Goal: Task Accomplishment & Management: Use online tool/utility

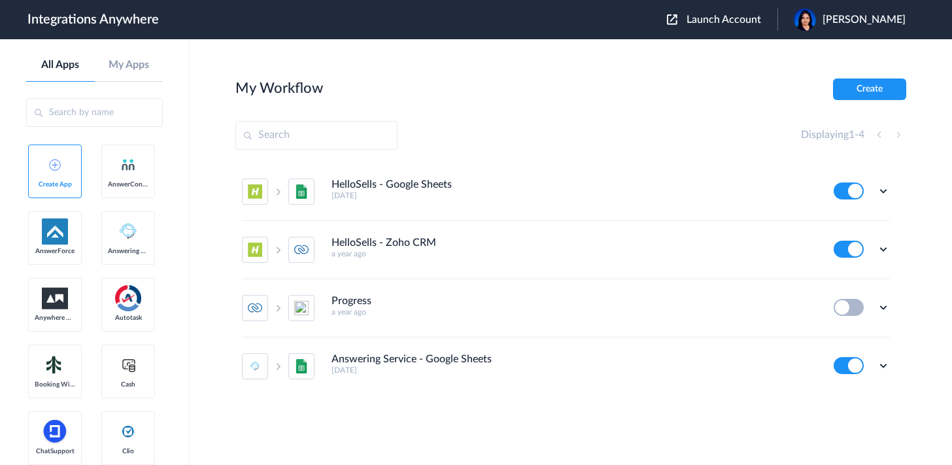
click at [747, 22] on span "Launch Account" at bounding box center [723, 19] width 75 height 10
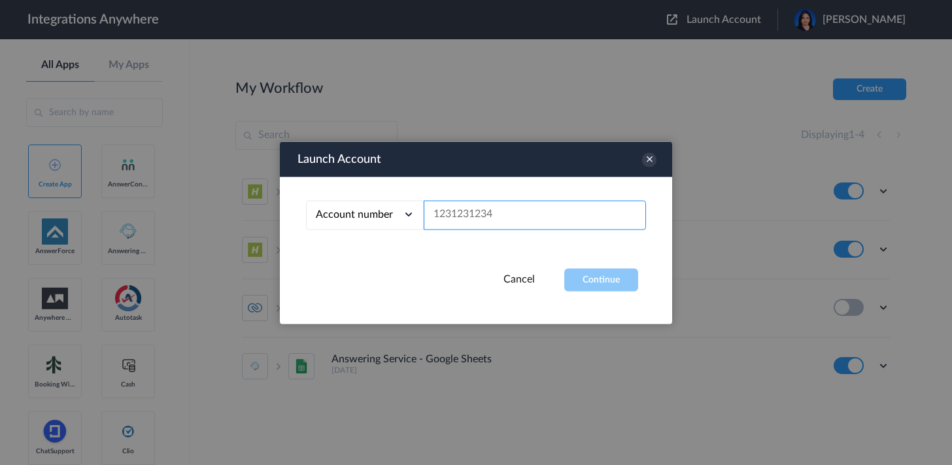
click at [488, 221] on input "text" at bounding box center [535, 214] width 222 height 29
paste input "9197269735"
type input "9197269735"
click at [594, 278] on button "Continue" at bounding box center [601, 279] width 74 height 23
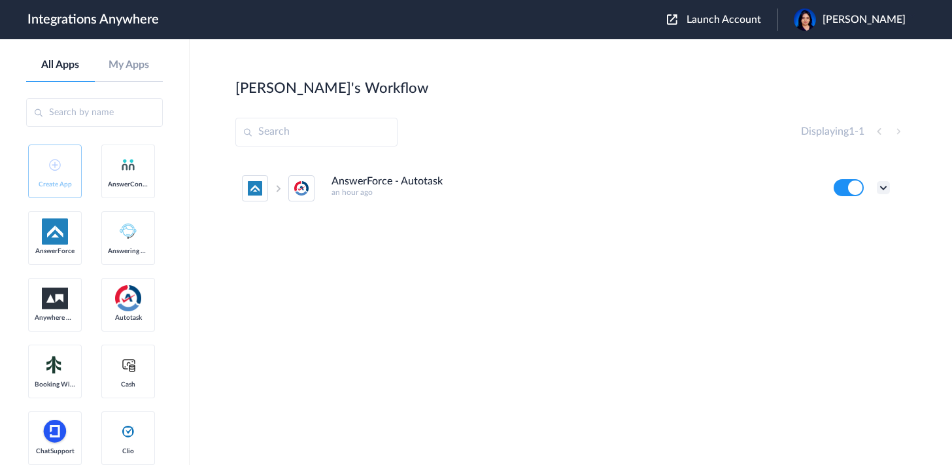
click at [881, 192] on icon at bounding box center [883, 187] width 13 height 13
click at [866, 222] on li "Edit" at bounding box center [847, 218] width 85 height 24
click at [884, 188] on icon at bounding box center [883, 187] width 13 height 13
click at [846, 240] on link "Task history" at bounding box center [845, 241] width 63 height 9
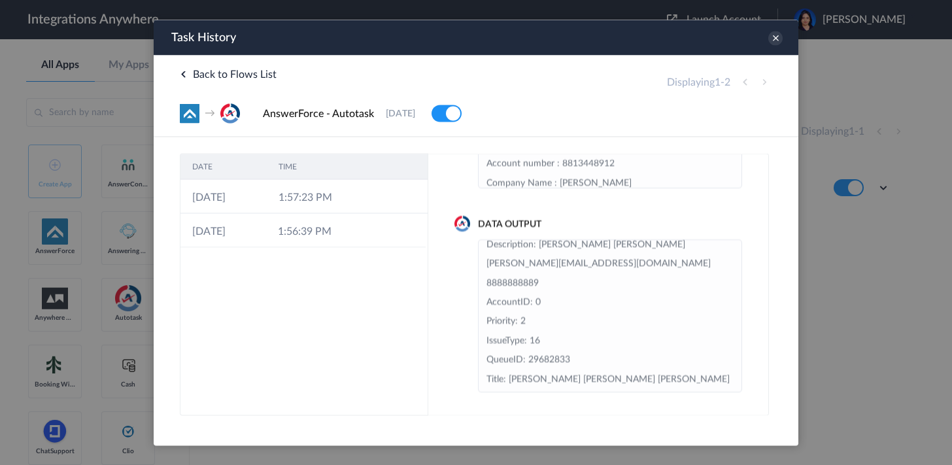
scroll to position [105, 0]
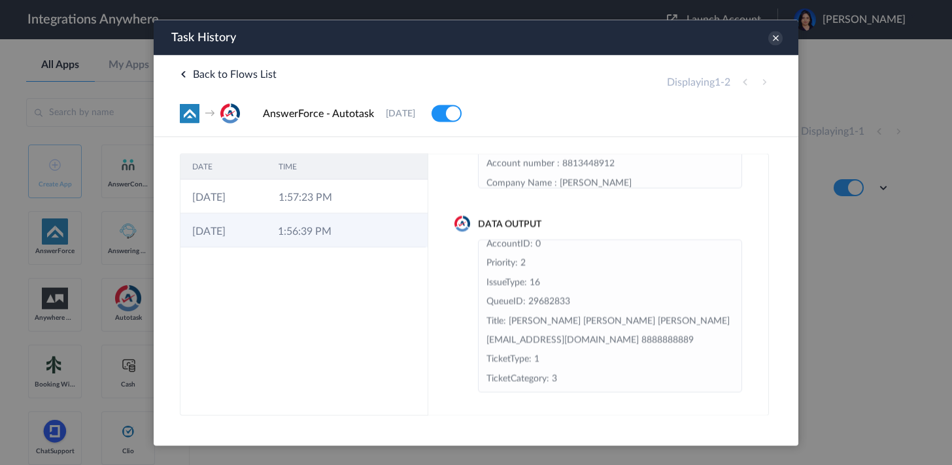
click at [352, 236] on td at bounding box center [364, 230] width 25 height 34
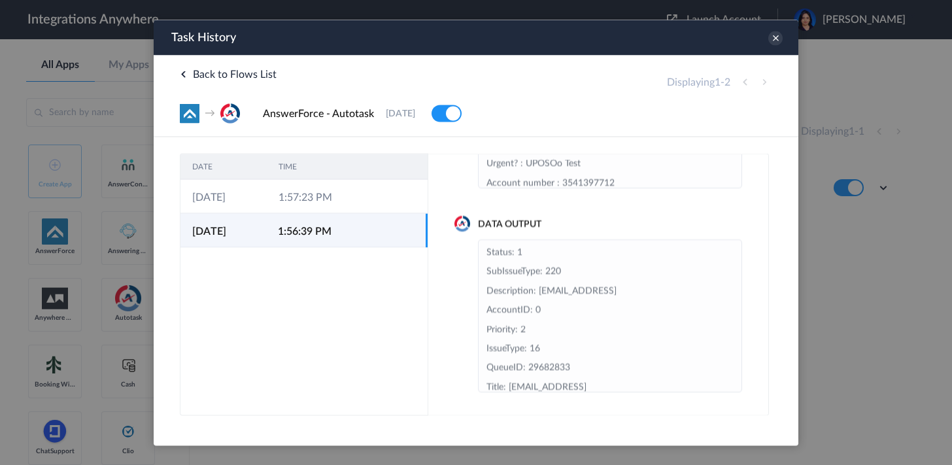
scroll to position [0, 0]
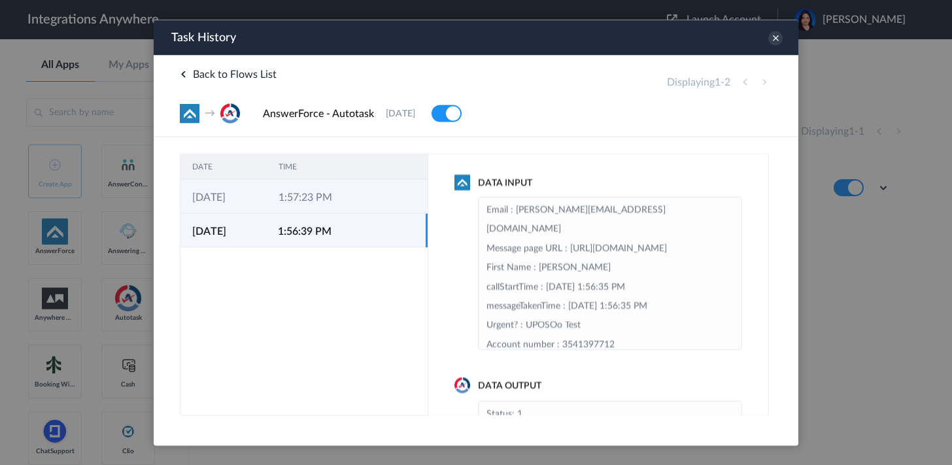
click at [348, 191] on td "1:57:23 PM" at bounding box center [310, 196] width 86 height 34
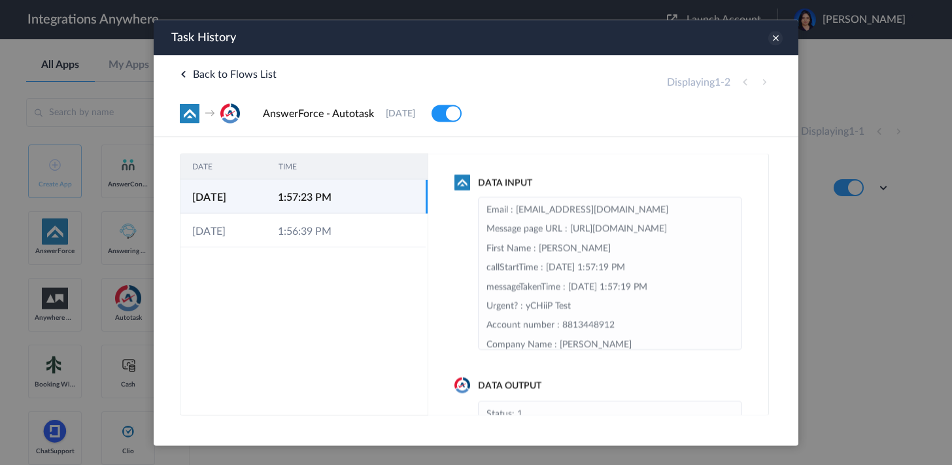
click at [780, 41] on icon at bounding box center [775, 38] width 14 height 14
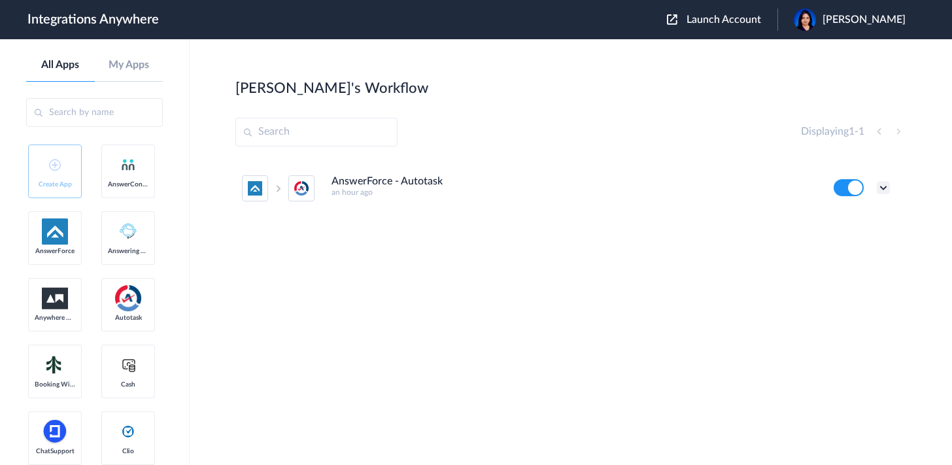
click at [880, 187] on icon at bounding box center [883, 187] width 13 height 13
click at [852, 238] on link "Task history" at bounding box center [845, 241] width 63 height 9
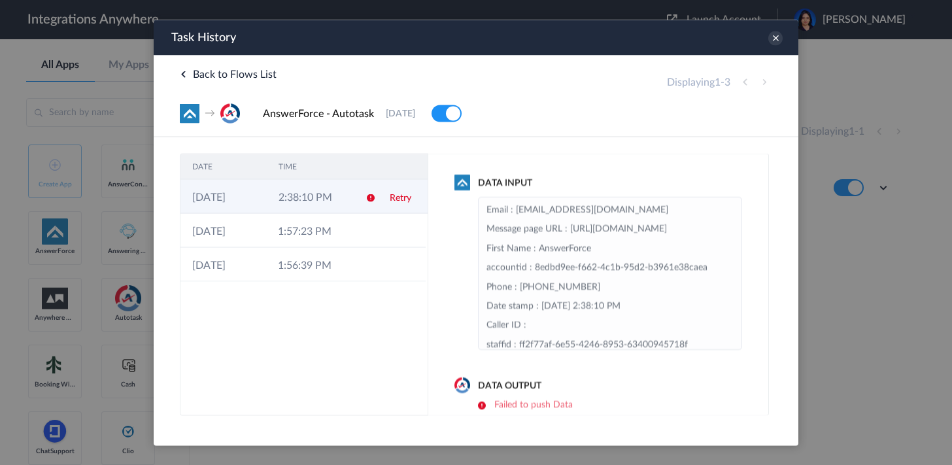
click at [370, 195] on icon at bounding box center [370, 197] width 10 height 10
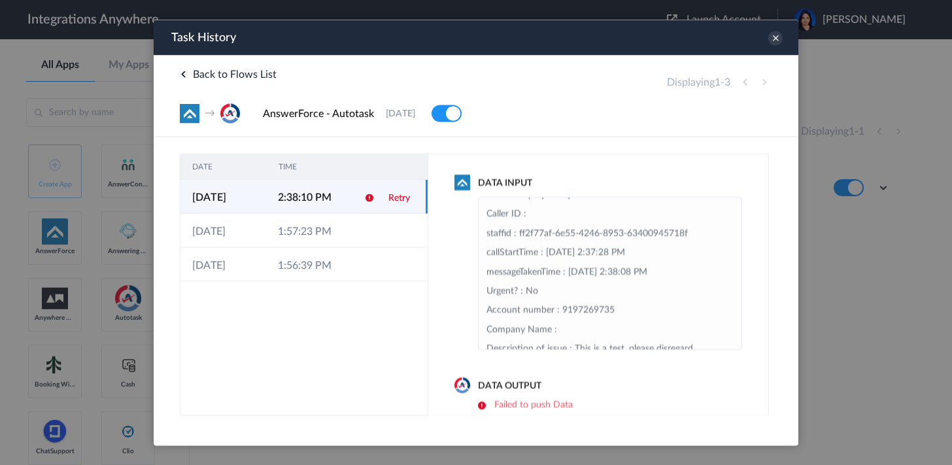
scroll to position [107, 0]
click at [371, 199] on icon at bounding box center [369, 197] width 10 height 10
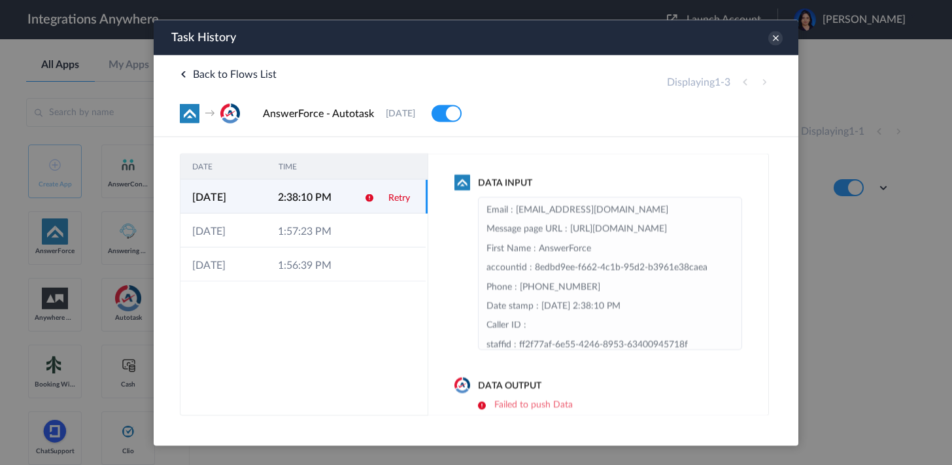
click at [370, 199] on icon at bounding box center [369, 197] width 10 height 10
click at [369, 198] on icon at bounding box center [369, 197] width 10 height 10
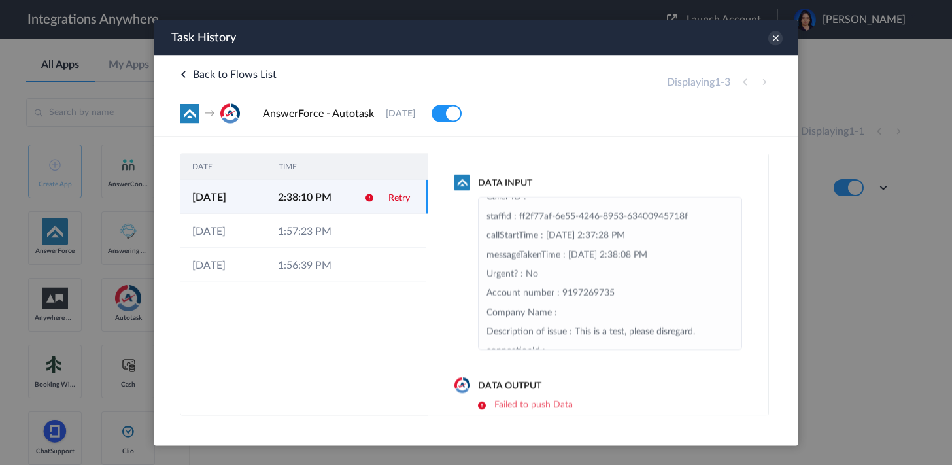
scroll to position [186, 0]
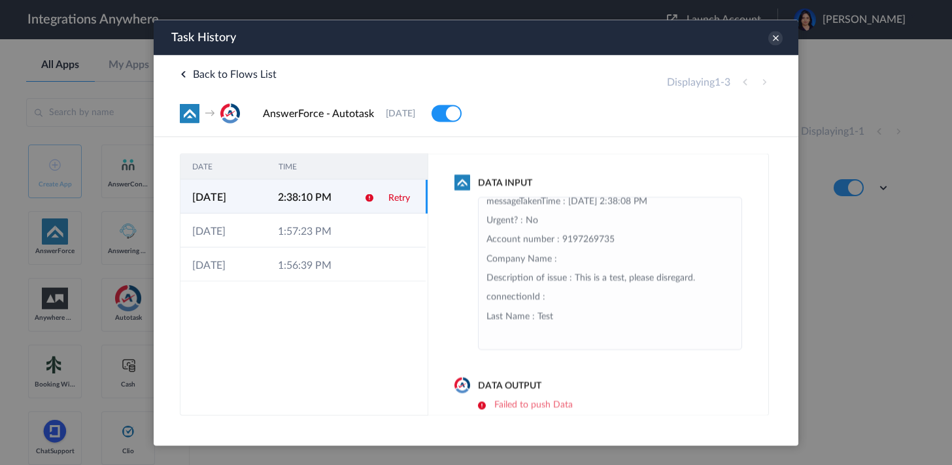
click at [497, 407] on h6 "Failed to push Data" at bounding box center [610, 404] width 264 height 11
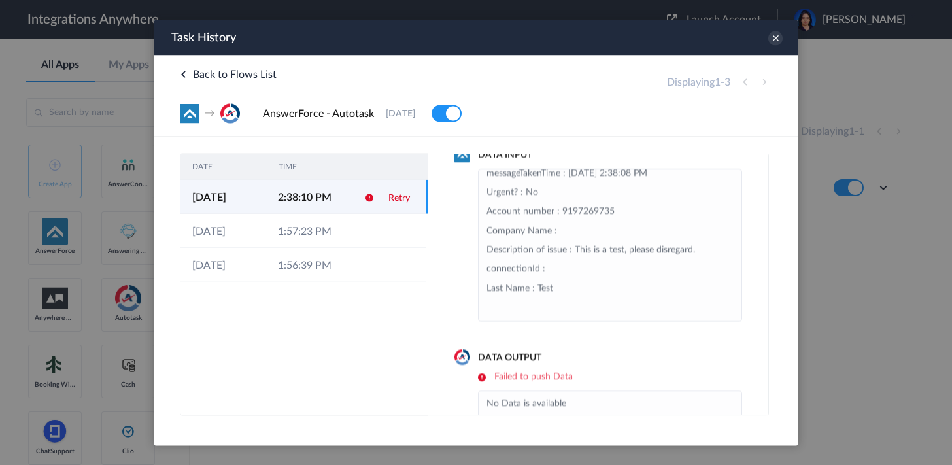
scroll to position [52, 0]
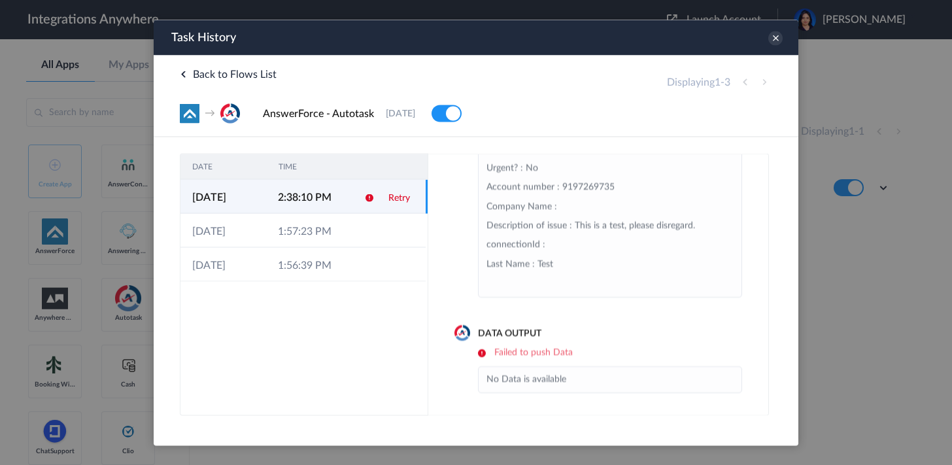
click at [483, 353] on h6 "Failed to push Data" at bounding box center [610, 351] width 264 height 11
click at [483, 352] on h6 "Failed to push Data" at bounding box center [610, 351] width 264 height 11
click at [514, 370] on li "No Data is available" at bounding box center [609, 378] width 247 height 19
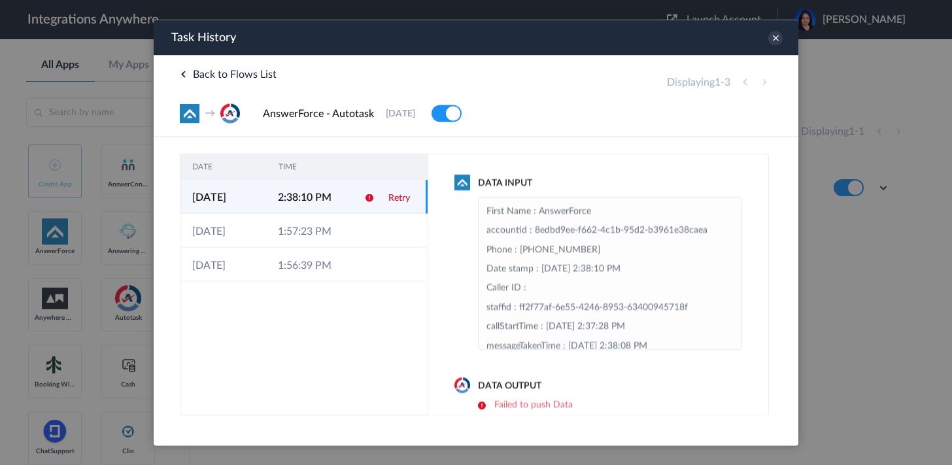
scroll to position [0, 0]
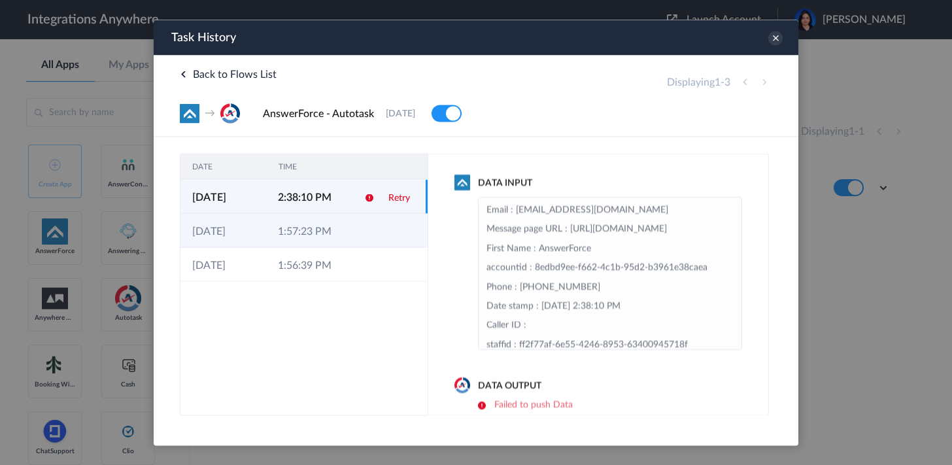
click at [336, 222] on td "1:57:23 PM" at bounding box center [309, 230] width 86 height 34
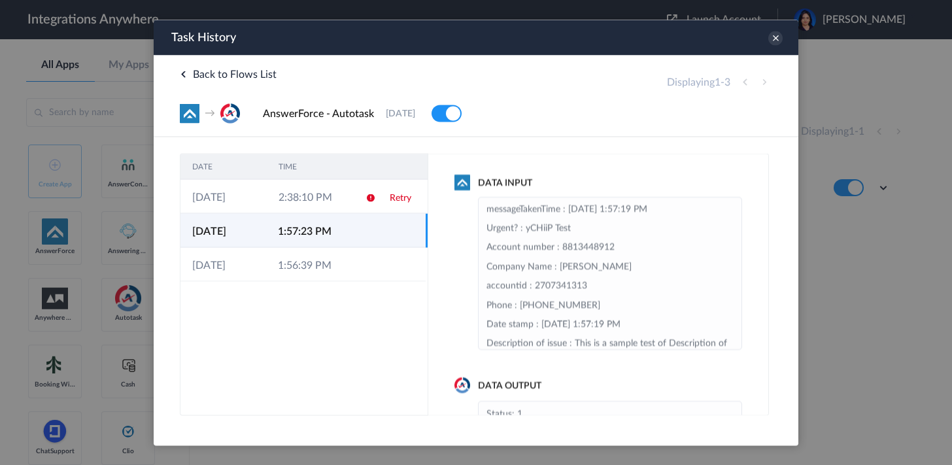
scroll to position [93, 0]
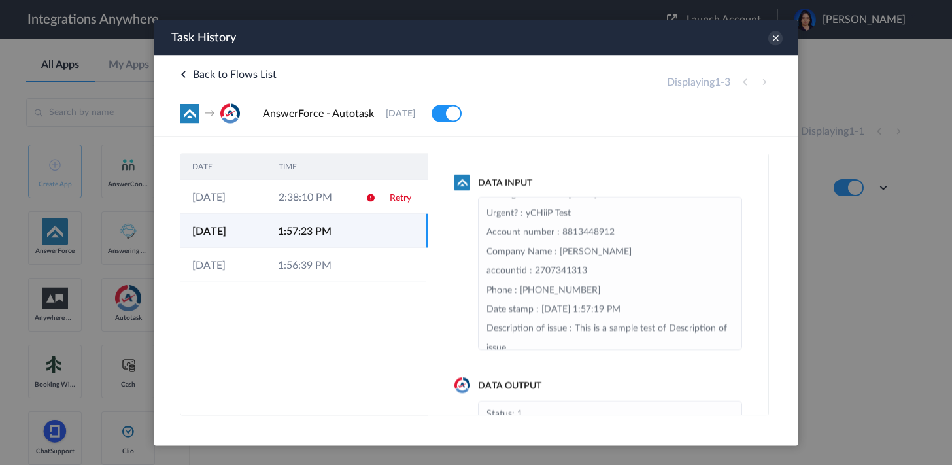
click at [503, 384] on h4 "Data Output" at bounding box center [598, 385] width 288 height 14
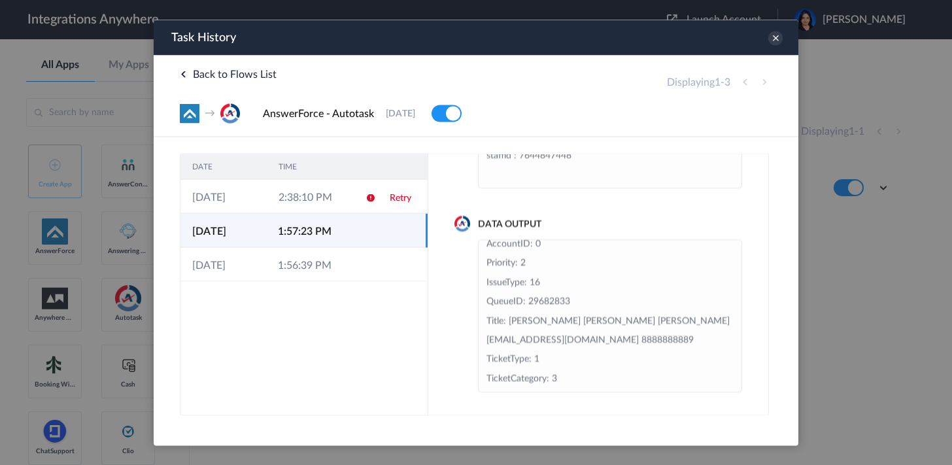
scroll to position [0, 0]
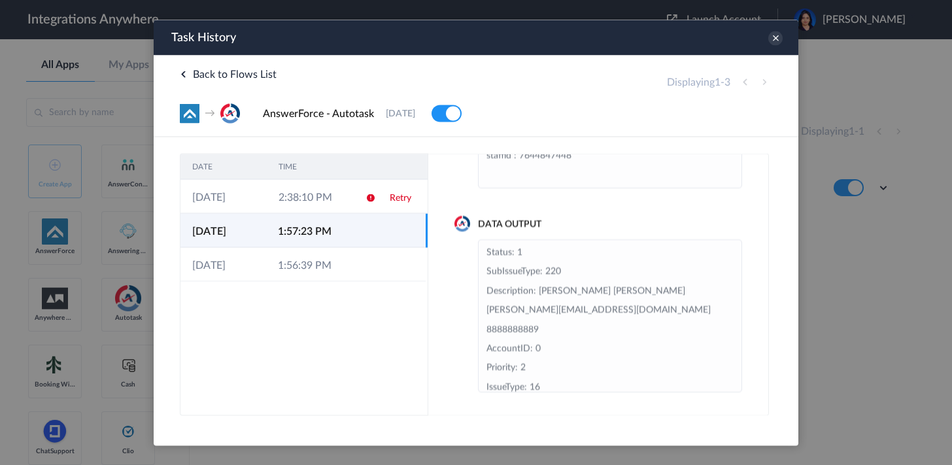
click at [770, 43] on div "Task History" at bounding box center [476, 37] width 644 height 35
click at [771, 37] on icon at bounding box center [775, 38] width 14 height 14
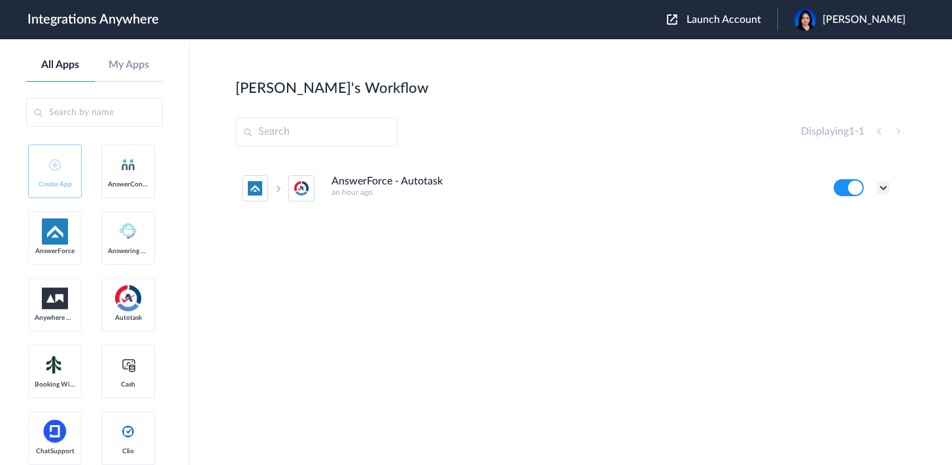
click at [884, 186] on icon at bounding box center [883, 187] width 13 height 13
click at [848, 238] on link "Task history" at bounding box center [845, 241] width 63 height 9
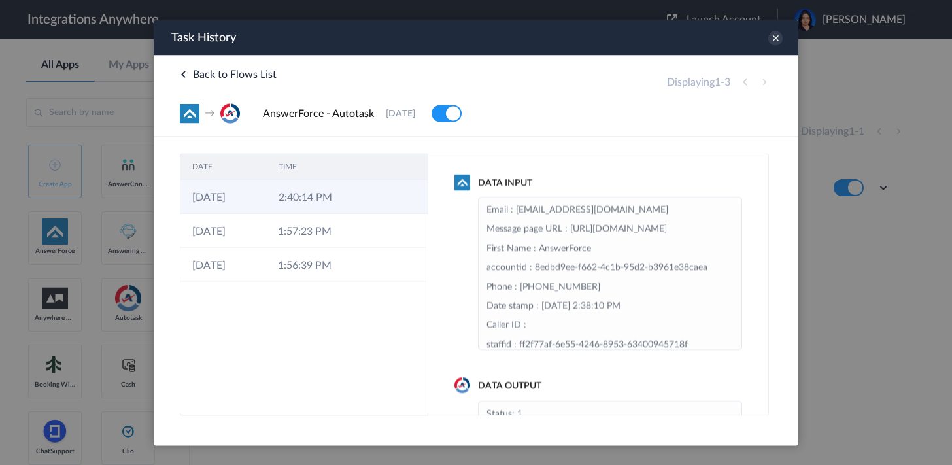
click at [348, 191] on td "2:40:14 PM" at bounding box center [310, 196] width 86 height 34
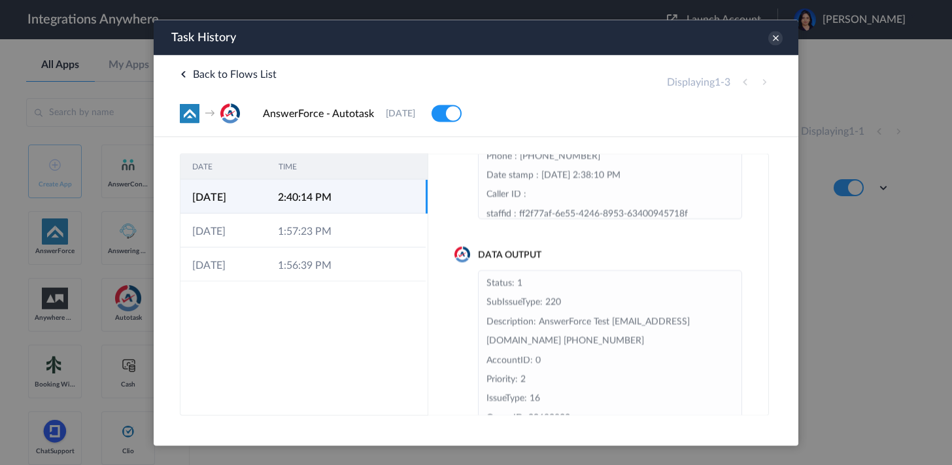
scroll to position [161, 0]
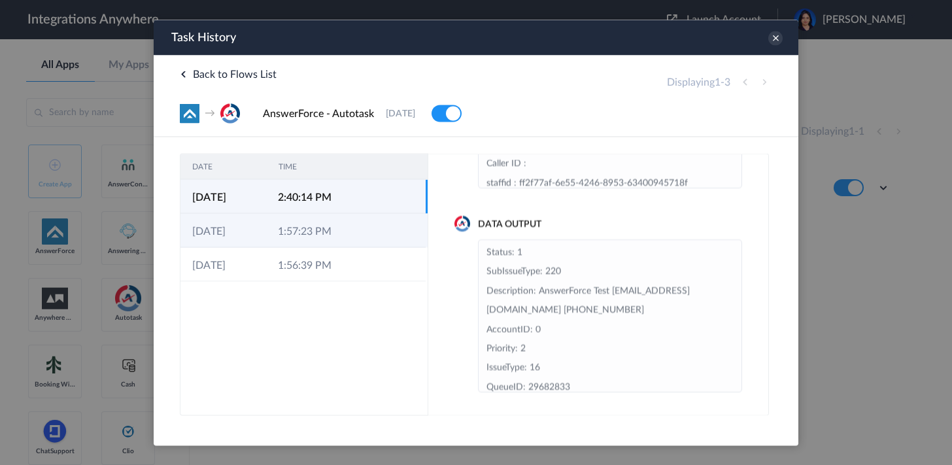
click at [305, 237] on td "1:57:23 PM" at bounding box center [309, 230] width 86 height 34
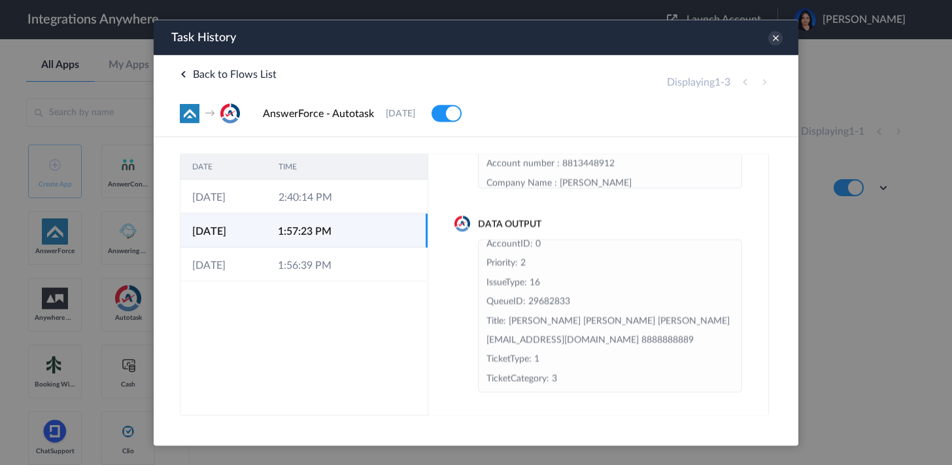
scroll to position [0, 0]
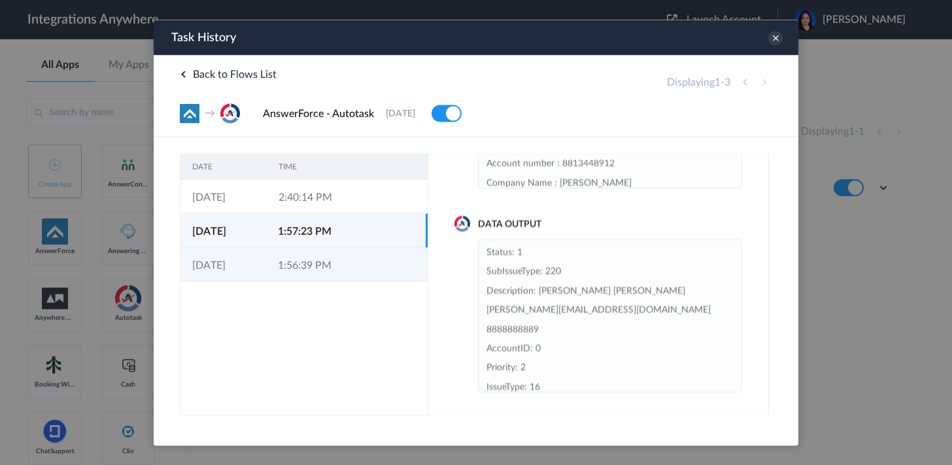
click at [297, 258] on td "1:56:39 PM" at bounding box center [309, 264] width 86 height 34
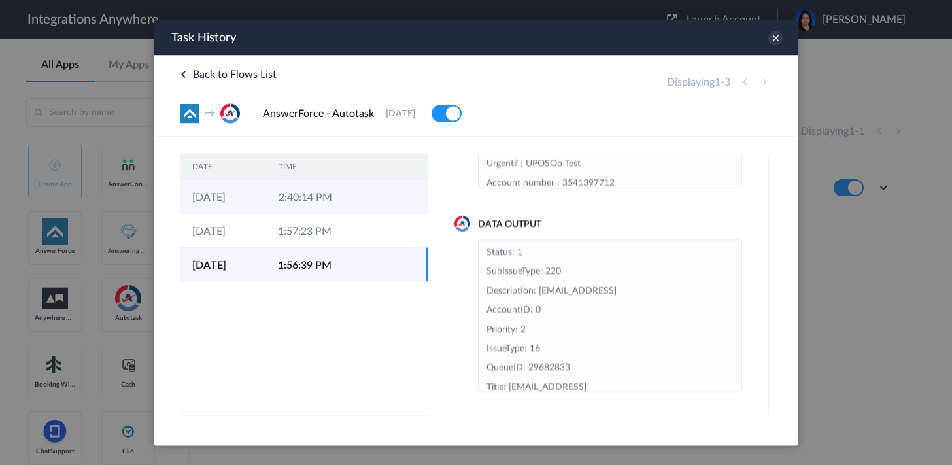
click at [296, 207] on td "2:40:14 PM" at bounding box center [310, 196] width 86 height 34
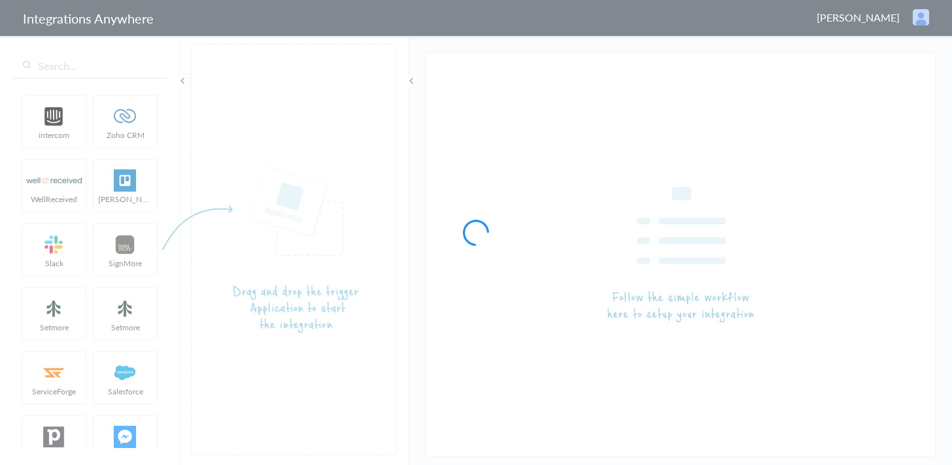
type input "AnswerForce - Autotask"
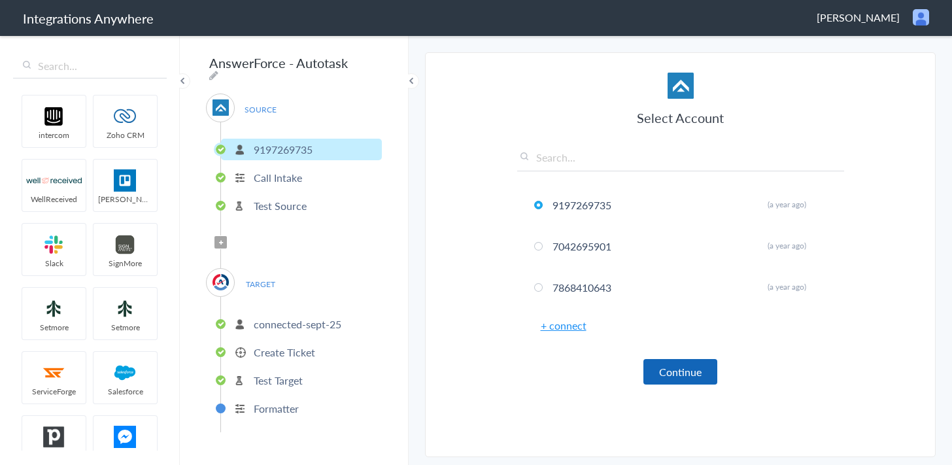
click at [675, 361] on button "Continue" at bounding box center [680, 371] width 74 height 25
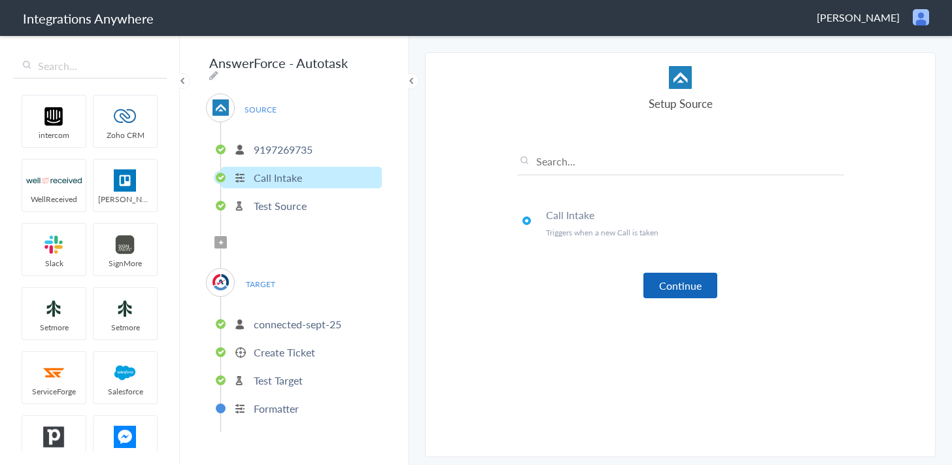
click at [673, 282] on button "Continue" at bounding box center [680, 285] width 74 height 25
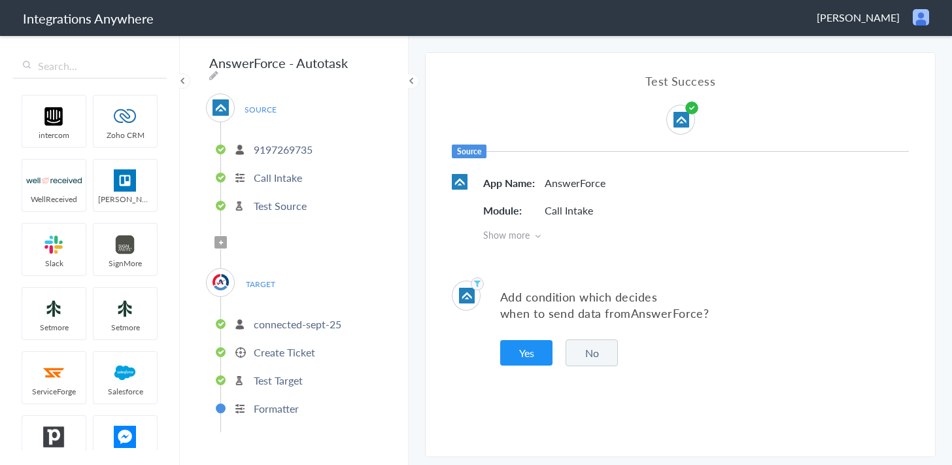
click at [608, 349] on button "No" at bounding box center [591, 352] width 52 height 27
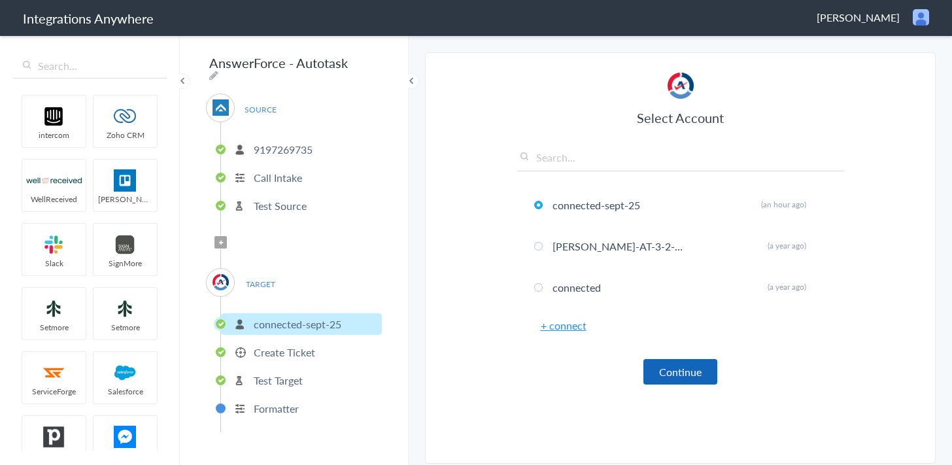
click at [663, 365] on button "Continue" at bounding box center [680, 371] width 74 height 25
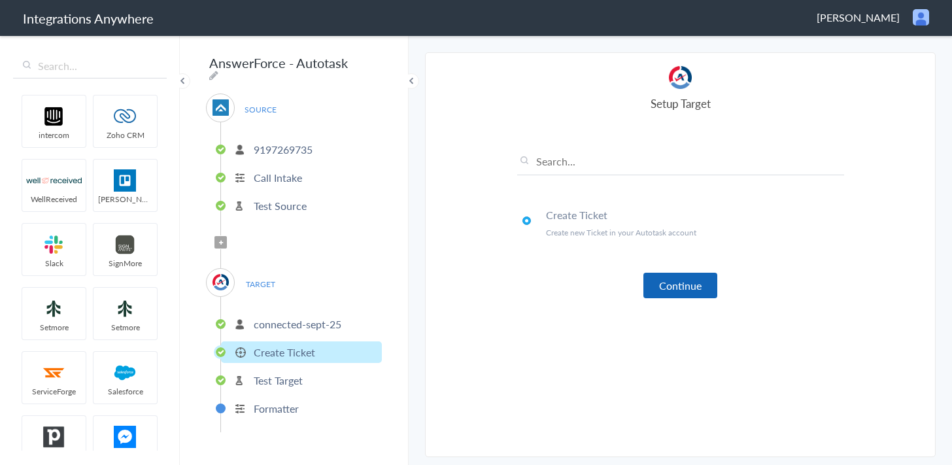
click at [669, 287] on button "Continue" at bounding box center [680, 285] width 74 height 25
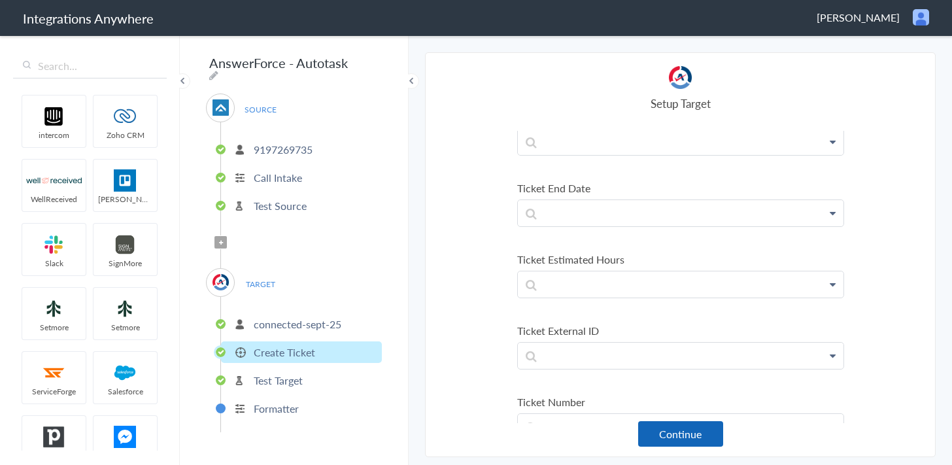
scroll to position [2446, 0]
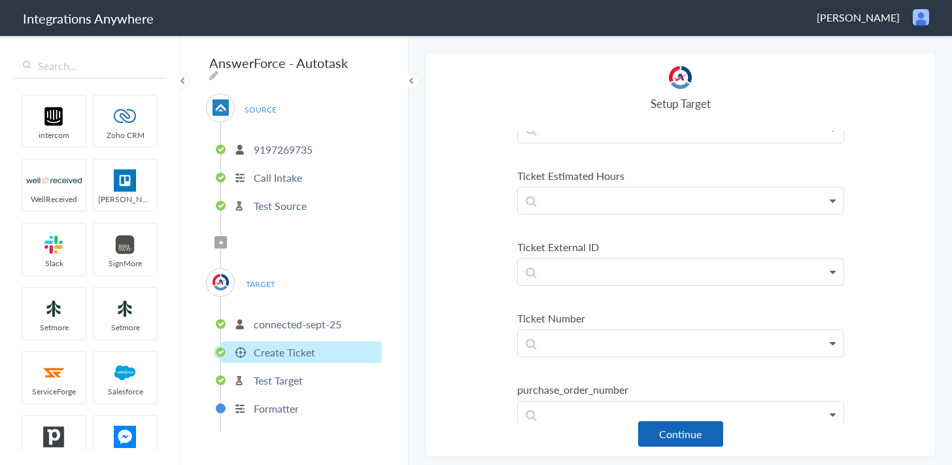
click at [681, 438] on button "Continue" at bounding box center [680, 433] width 85 height 25
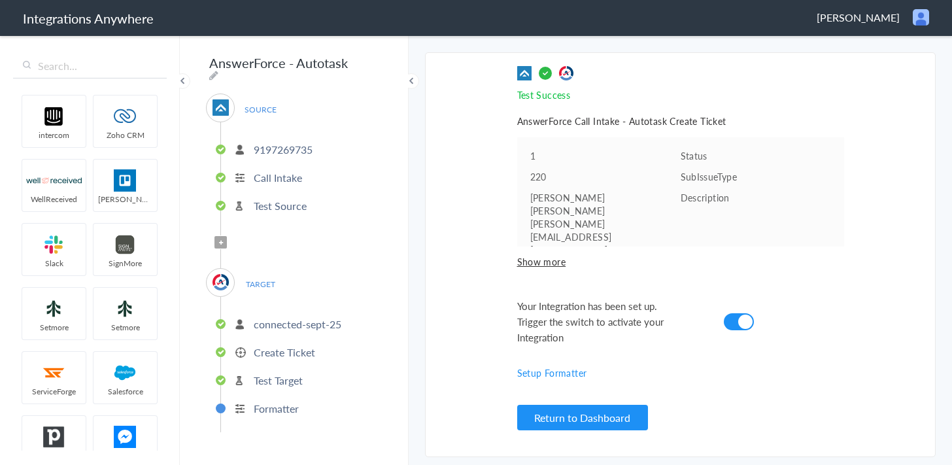
click at [534, 255] on span "Show more" at bounding box center [680, 261] width 327 height 13
click at [570, 416] on button "Return to Dashboard" at bounding box center [582, 417] width 131 height 25
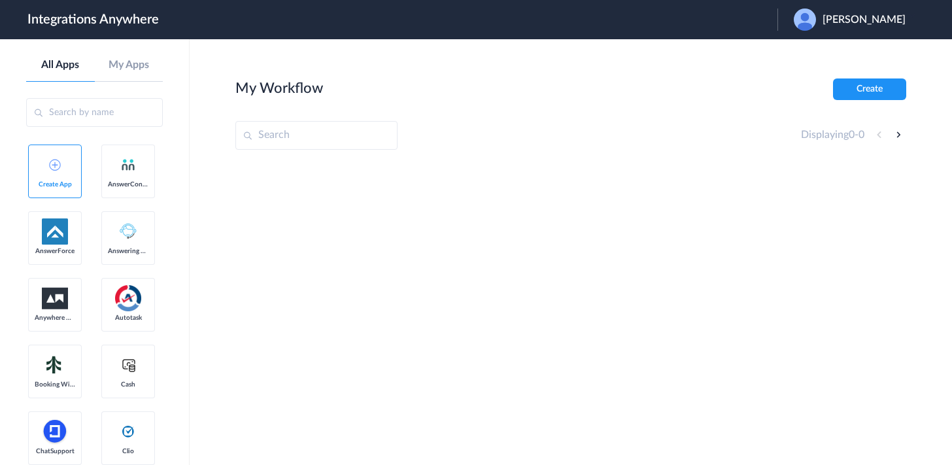
click at [808, 20] on img at bounding box center [804, 19] width 22 height 22
